Goal: Task Accomplishment & Management: Complete application form

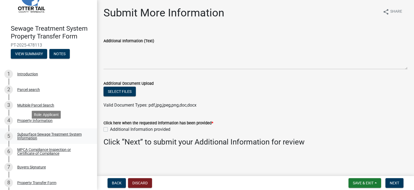
scroll to position [54, 0]
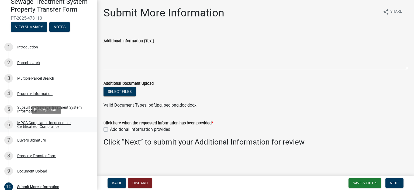
click at [50, 126] on div "MPCA Compliance Inspection or Certificate of Compliance" at bounding box center [52, 125] width 71 height 8
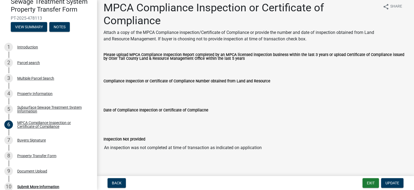
scroll to position [10, 0]
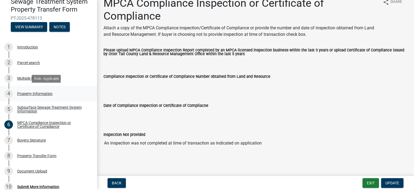
click at [22, 93] on div "Property Information" at bounding box center [34, 94] width 35 height 4
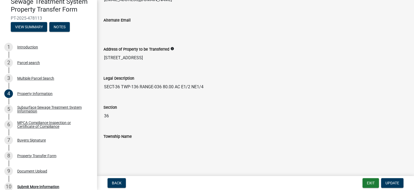
scroll to position [283, 0]
click at [36, 140] on div "Buyers Signature" at bounding box center [31, 140] width 29 height 4
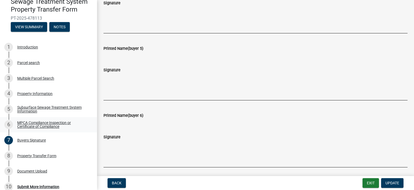
scroll to position [350, 0]
click at [44, 141] on div "Buyers Signature" at bounding box center [31, 140] width 29 height 4
click at [43, 155] on div "Property Transfer Form" at bounding box center [36, 156] width 39 height 4
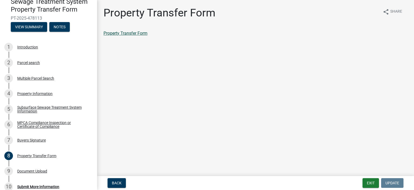
click at [139, 34] on link "Property Transfer Form" at bounding box center [125, 33] width 44 height 5
click at [41, 121] on div "MPCA Compliance Inspection or Certificate of Compliance" at bounding box center [52, 125] width 71 height 8
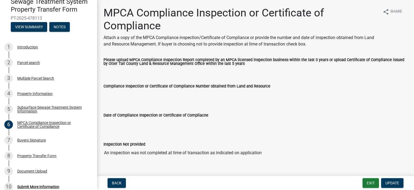
scroll to position [10, 0]
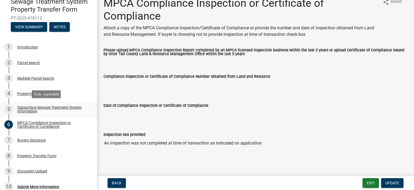
click at [57, 109] on div "Subsurface Sewage Treatment System Information" at bounding box center [52, 110] width 71 height 8
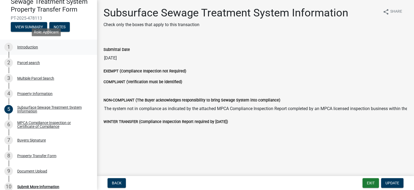
click at [34, 50] on div "1 Introduction" at bounding box center [46, 47] width 84 height 9
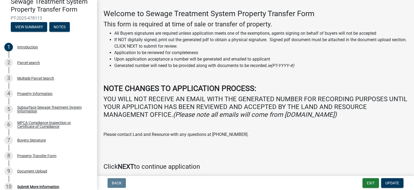
scroll to position [43, 0]
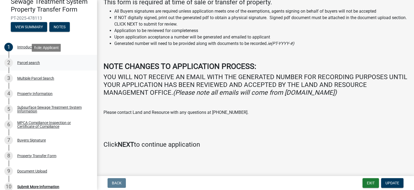
click at [30, 64] on div "Parcel search" at bounding box center [28, 63] width 23 height 4
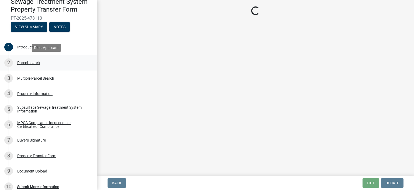
scroll to position [0, 0]
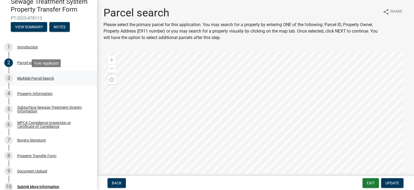
click at [27, 78] on div "Multiple Parcel Search" at bounding box center [35, 78] width 37 height 4
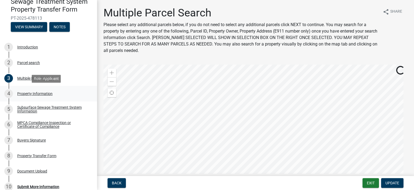
click at [30, 94] on div "Property Information" at bounding box center [34, 94] width 35 height 4
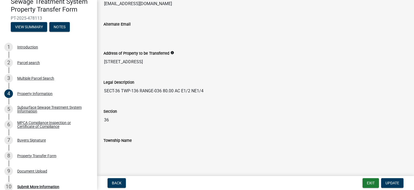
scroll to position [283, 0]
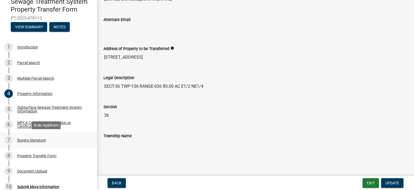
click at [32, 140] on div "Buyers Signature" at bounding box center [31, 140] width 29 height 4
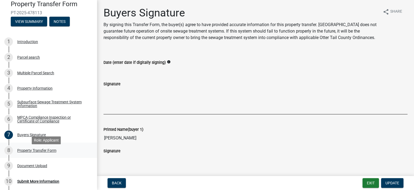
scroll to position [76, 0]
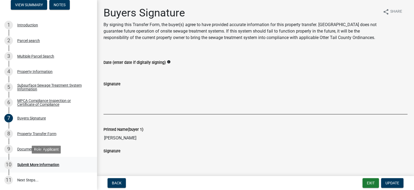
click at [46, 164] on div "Submit More Information" at bounding box center [38, 165] width 42 height 4
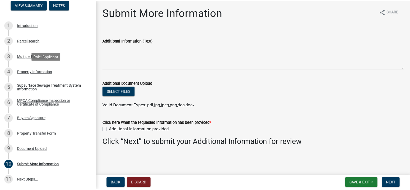
scroll to position [0, 0]
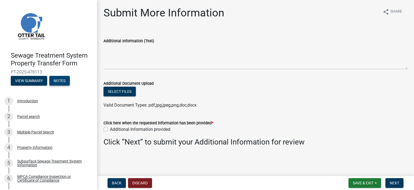
click at [62, 79] on button "Notes" at bounding box center [59, 81] width 20 height 10
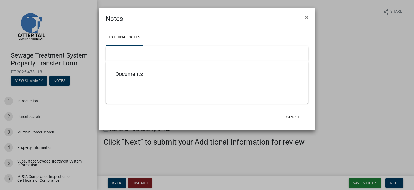
click at [155, 55] on div at bounding box center [207, 53] width 202 height 15
click at [304, 16] on button "×" at bounding box center [306, 17] width 12 height 15
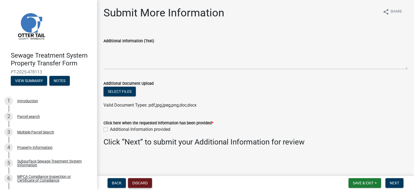
click at [139, 179] on button "Discard" at bounding box center [140, 183] width 24 height 10
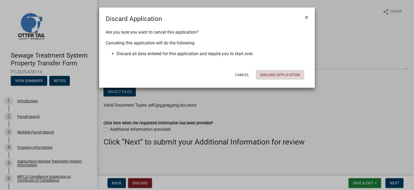
click at [261, 75] on button "Discard Application" at bounding box center [280, 75] width 48 height 10
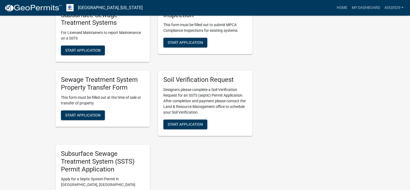
scroll to position [296, 0]
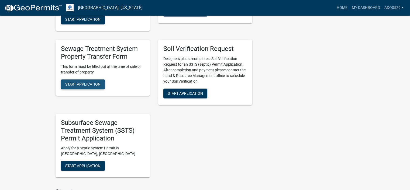
click at [103, 89] on button "Start Application" at bounding box center [83, 84] width 44 height 10
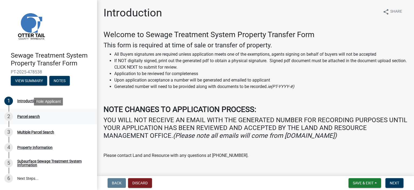
click at [32, 118] on div "Parcel search" at bounding box center [28, 117] width 23 height 4
click at [391, 183] on span "Next" at bounding box center [393, 183] width 9 height 4
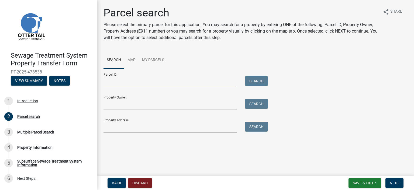
click at [104, 83] on input "Parcel ID:" at bounding box center [169, 81] width 133 height 11
paste input "04.000.36.0262.000"
type input "04.000.36.0262.000"
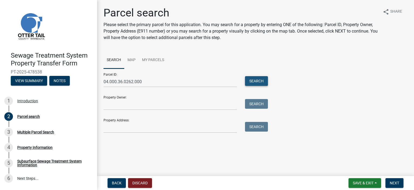
click at [247, 82] on button "Search" at bounding box center [256, 81] width 23 height 10
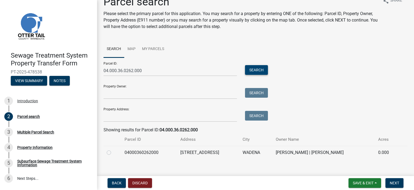
scroll to position [17, 0]
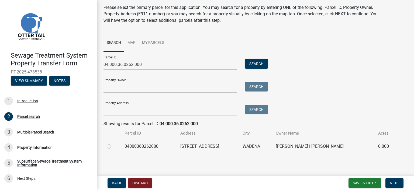
click at [113, 143] on label at bounding box center [113, 143] width 0 height 0
click at [113, 147] on input "radio" at bounding box center [115, 145] width 4 height 4
radio input "true"
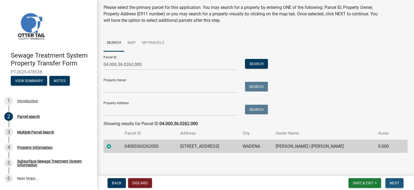
click at [395, 182] on span "Next" at bounding box center [393, 183] width 9 height 4
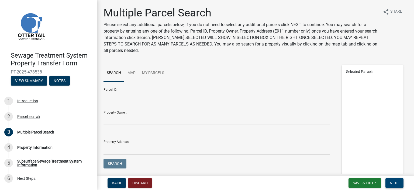
click at [393, 182] on span "Next" at bounding box center [393, 183] width 9 height 4
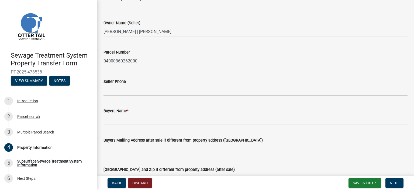
scroll to position [27, 0]
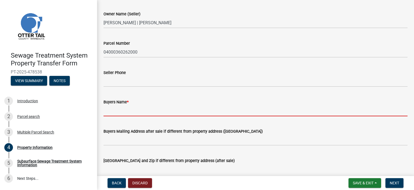
click at [157, 113] on input "Buyers Name *" at bounding box center [255, 110] width 304 height 11
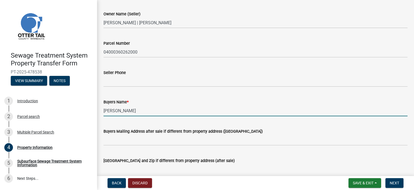
type input "Joseph Oberholtzer"
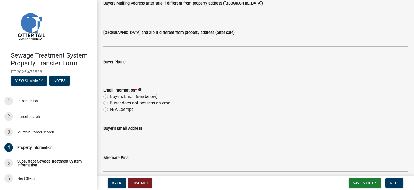
scroll to position [162, 0]
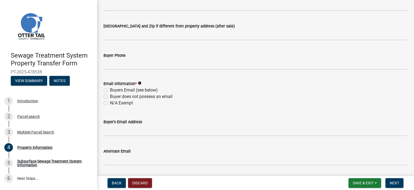
click at [124, 103] on label "N/A Exempt" at bounding box center [121, 103] width 23 height 6
click at [113, 103] on input "N/A Exempt" at bounding box center [112, 102] width 4 height 4
radio input "true"
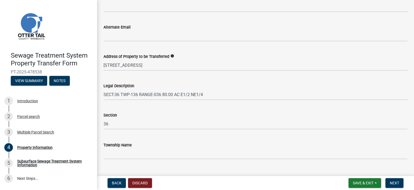
scroll to position [296, 0]
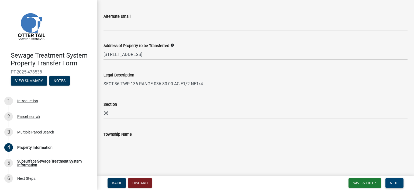
click at [391, 181] on span "Next" at bounding box center [393, 183] width 9 height 4
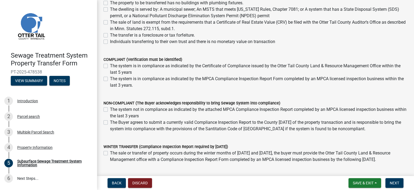
scroll to position [108, 0]
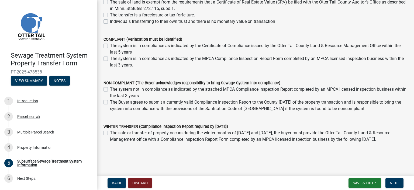
click at [110, 103] on label "The Buyer agrees to submit a currently valid Compliance Inspection Report to th…" at bounding box center [258, 105] width 297 height 13
click at [110, 103] on input "The Buyer agrees to submit a currently valid Compliance Inspection Report to th…" at bounding box center [112, 101] width 4 height 4
checkbox input "true"
checkbox input "false"
checkbox input "true"
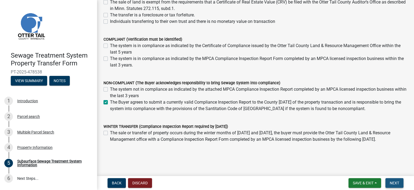
click at [396, 181] on span "Next" at bounding box center [393, 183] width 9 height 4
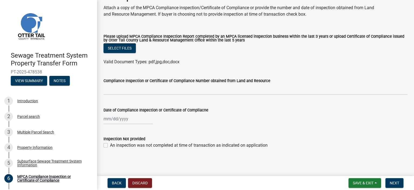
scroll to position [31, 0]
click at [110, 145] on label "An inspection was not completed at time of transaction as indicated on applicat…" at bounding box center [189, 145] width 158 height 6
click at [110, 145] on input "An inspection was not completed at time of transaction as indicated on applicat…" at bounding box center [112, 144] width 4 height 4
checkbox input "true"
click at [395, 181] on span "Next" at bounding box center [393, 183] width 9 height 4
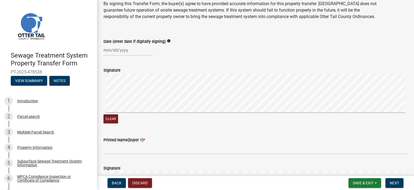
scroll to position [54, 0]
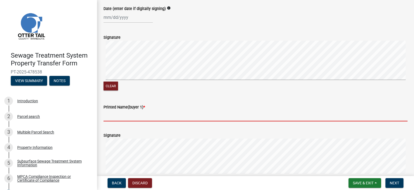
click at [137, 121] on input "Printed Name(buyer 1) *" at bounding box center [255, 115] width 304 height 11
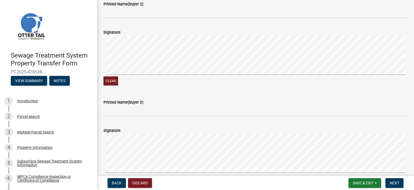
scroll to position [323, 0]
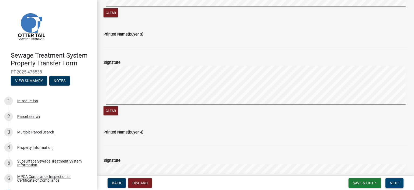
type input "Joseph Oberholtzer"
click at [400, 181] on button "Next" at bounding box center [394, 183] width 18 height 10
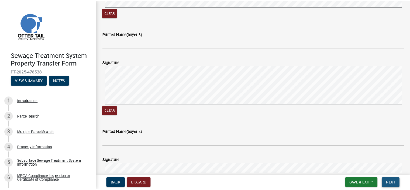
scroll to position [0, 0]
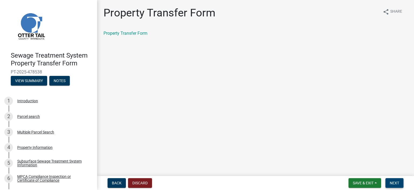
click at [391, 183] on span "Next" at bounding box center [393, 183] width 9 height 4
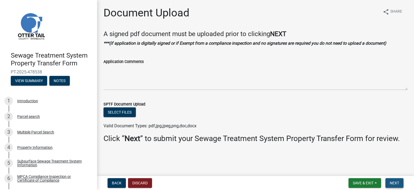
click at [392, 183] on span "Next" at bounding box center [393, 183] width 9 height 4
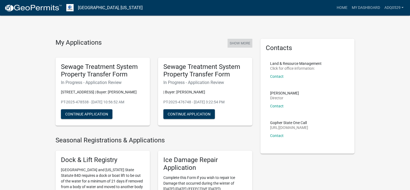
click at [237, 41] on button "Show More" at bounding box center [239, 43] width 25 height 9
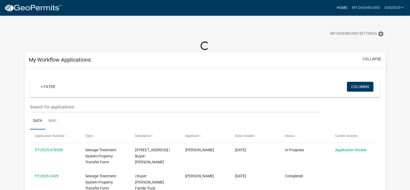
click at [344, 7] on link "Home" at bounding box center [341, 8] width 15 height 10
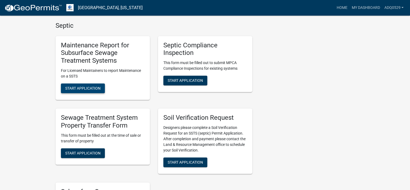
scroll to position [242, 0]
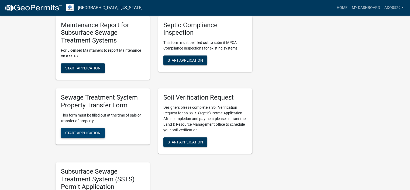
click at [93, 131] on span "Start Application" at bounding box center [82, 133] width 35 height 4
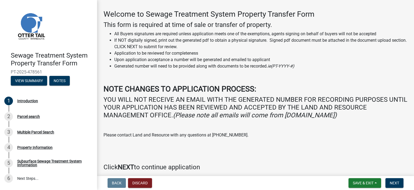
scroll to position [43, 0]
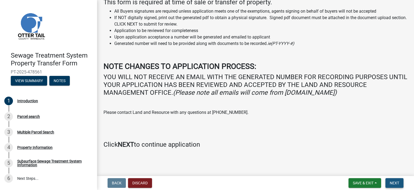
click at [393, 181] on span "Next" at bounding box center [393, 183] width 9 height 4
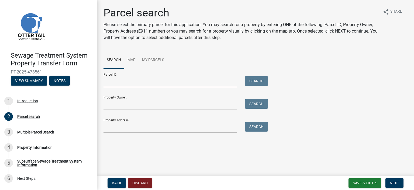
click at [105, 83] on input "Parcel ID:" at bounding box center [169, 81] width 133 height 11
paste input "11.000.34.0238.001"
type input "11.000.34.0238.001"
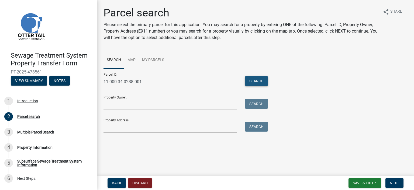
click at [252, 82] on button "Search" at bounding box center [256, 81] width 23 height 10
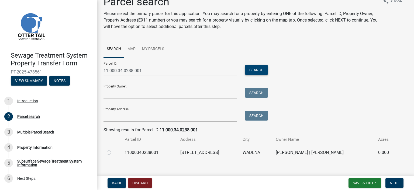
scroll to position [17, 0]
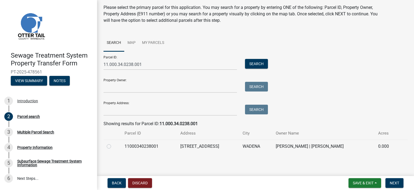
click at [113, 143] on label at bounding box center [113, 143] width 0 height 0
click at [113, 146] on input "radio" at bounding box center [115, 145] width 4 height 4
radio input "true"
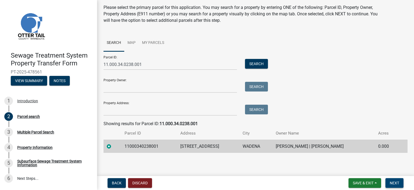
click at [387, 182] on button "Next" at bounding box center [394, 183] width 18 height 10
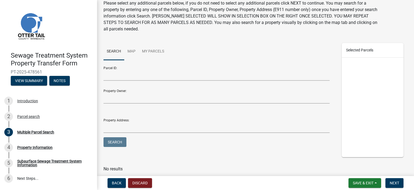
scroll to position [41, 0]
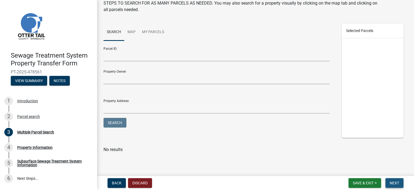
click at [394, 184] on span "Next" at bounding box center [393, 183] width 9 height 4
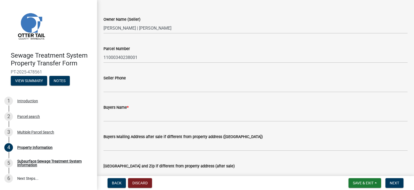
scroll to position [54, 0]
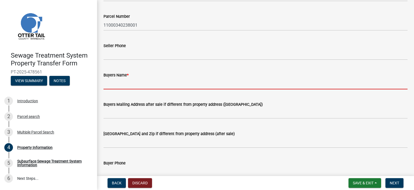
click at [120, 86] on input "Buyers Name *" at bounding box center [255, 83] width 304 height 11
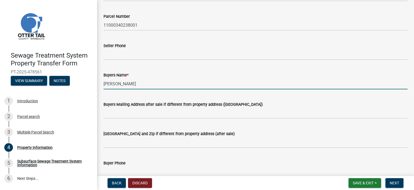
type input "Diane Irish"
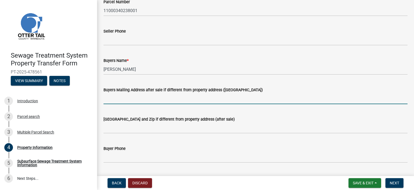
scroll to position [81, 0]
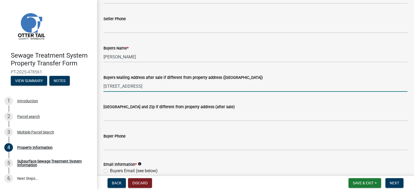
type input "10555 Palm Desert Drive"
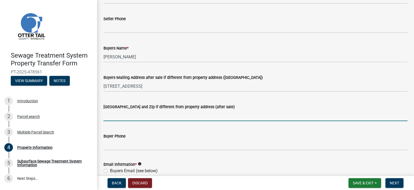
type input "S"
type input "P"
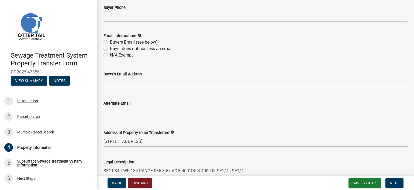
scroll to position [215, 0]
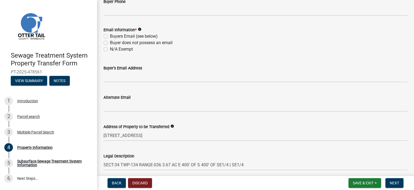
type input "Sparks NC 89441"
click at [110, 36] on label "Buyers Email (see below)" at bounding box center [134, 36] width 48 height 6
click at [110, 36] on input "Buyers Email (see below)" at bounding box center [112, 35] width 4 height 4
radio input "true"
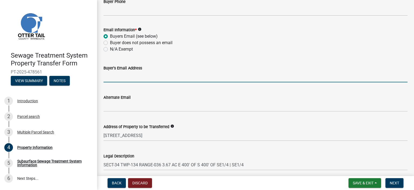
click at [113, 77] on input "Buyer's Email Address" at bounding box center [255, 76] width 304 height 11
type input "dei4225@proton.me"
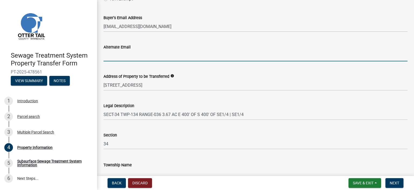
scroll to position [296, 0]
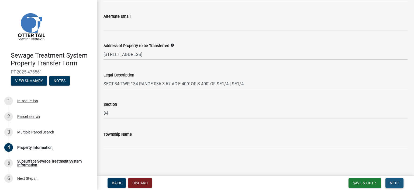
click at [392, 180] on button "Next" at bounding box center [394, 183] width 18 height 10
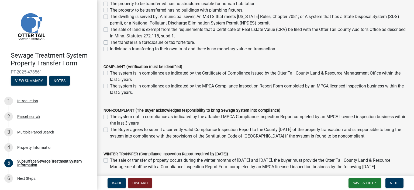
scroll to position [81, 0]
click at [110, 72] on label "The system is in compliance as indicated by the Certificate of Compliance issue…" at bounding box center [258, 75] width 297 height 13
click at [110, 72] on input "The system is in compliance as indicated by the Certificate of Compliance issue…" at bounding box center [112, 71] width 4 height 4
checkbox input "true"
click at [110, 86] on label "The system is in compliance as indicated by the MPCA Compliance Inspection Repo…" at bounding box center [258, 88] width 297 height 13
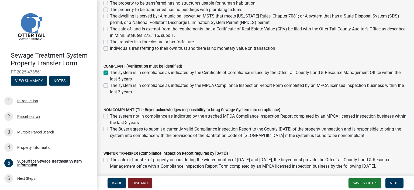
click at [110, 86] on input "The system is in compliance as indicated by the MPCA Compliance Inspection Repo…" at bounding box center [112, 84] width 4 height 4
checkbox input "true"
click at [110, 73] on label "The system is in compliance as indicated by the Certificate of Compliance issue…" at bounding box center [258, 75] width 297 height 13
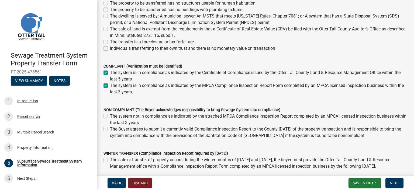
click at [110, 73] on input "The system is in compliance as indicated by the Certificate of Compliance issue…" at bounding box center [112, 71] width 4 height 4
checkbox input "false"
checkbox input "true"
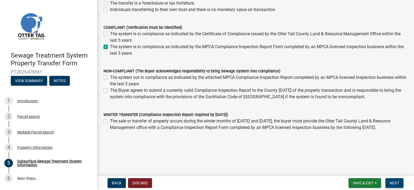
click at [391, 181] on span "Next" at bounding box center [393, 183] width 9 height 4
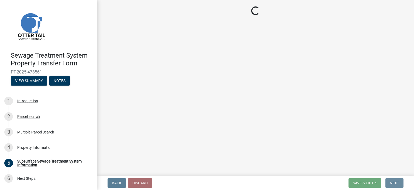
scroll to position [0, 0]
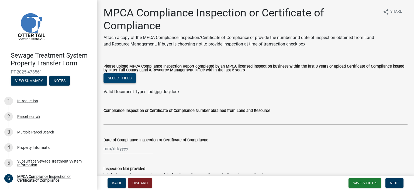
click at [130, 78] on button "Select files" at bounding box center [119, 78] width 32 height 10
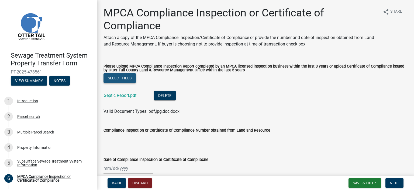
click at [128, 79] on button "Select files" at bounding box center [119, 78] width 32 height 10
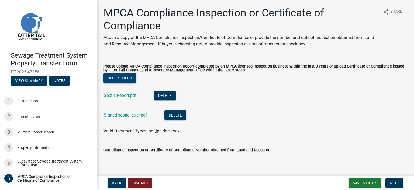
scroll to position [70, 0]
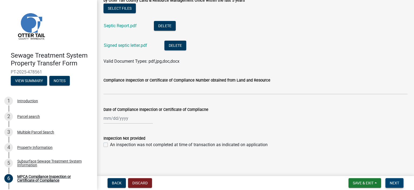
click at [393, 180] on button "Next" at bounding box center [394, 183] width 18 height 10
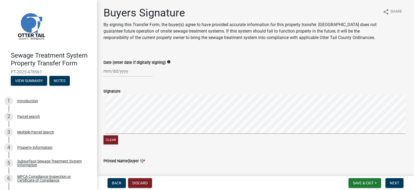
scroll to position [108, 0]
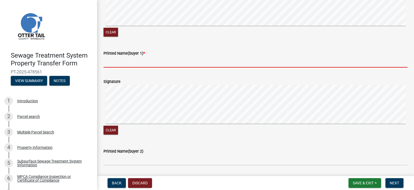
click at [132, 68] on input "Printed Name(buyer 1) *" at bounding box center [255, 62] width 304 height 11
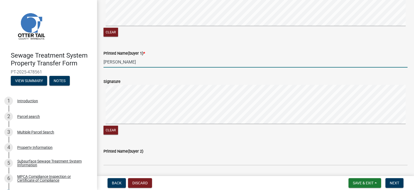
type input "Diane Irish"
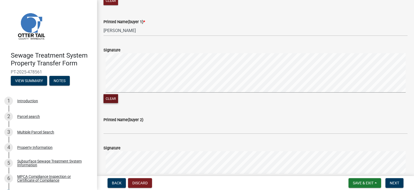
scroll to position [215, 0]
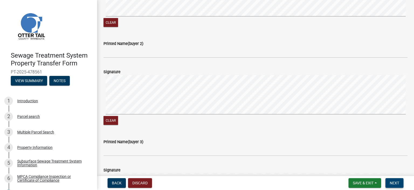
click at [395, 179] on button "Next" at bounding box center [394, 183] width 18 height 10
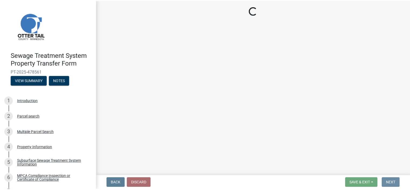
scroll to position [0, 0]
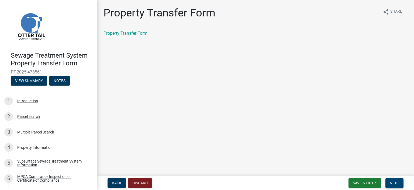
click at [394, 183] on span "Next" at bounding box center [393, 183] width 9 height 4
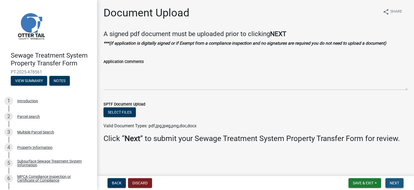
click at [396, 178] on button "Next" at bounding box center [394, 183] width 18 height 10
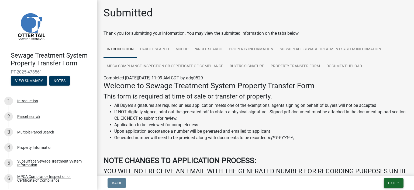
click at [389, 183] on span "Exit" at bounding box center [392, 183] width 8 height 4
click at [388, 171] on button "Save & Exit" at bounding box center [381, 169] width 43 height 13
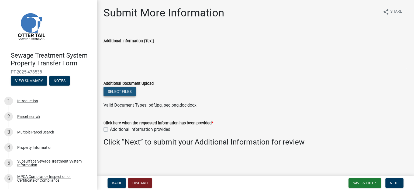
click at [128, 90] on button "Select files" at bounding box center [119, 92] width 32 height 10
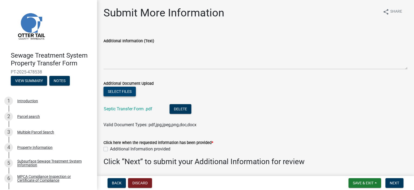
scroll to position [18, 0]
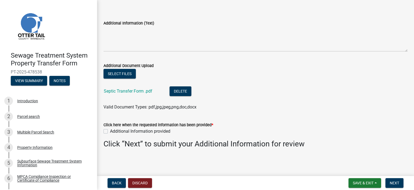
click at [135, 131] on label "Additional Information provided" at bounding box center [140, 131] width 60 height 6
click at [113, 131] on input "Additional Information provided" at bounding box center [112, 130] width 4 height 4
checkbox input "true"
click at [394, 181] on span "Next" at bounding box center [393, 183] width 9 height 4
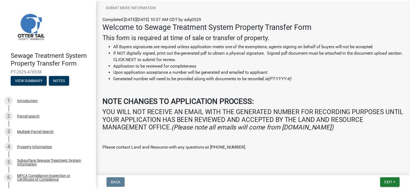
scroll to position [118, 0]
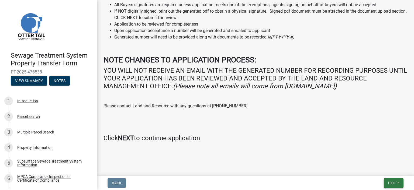
click at [388, 180] on button "Exit" at bounding box center [393, 183] width 20 height 10
click at [374, 169] on button "Save & Exit" at bounding box center [381, 169] width 43 height 13
